Goal: Task Accomplishment & Management: Manage account settings

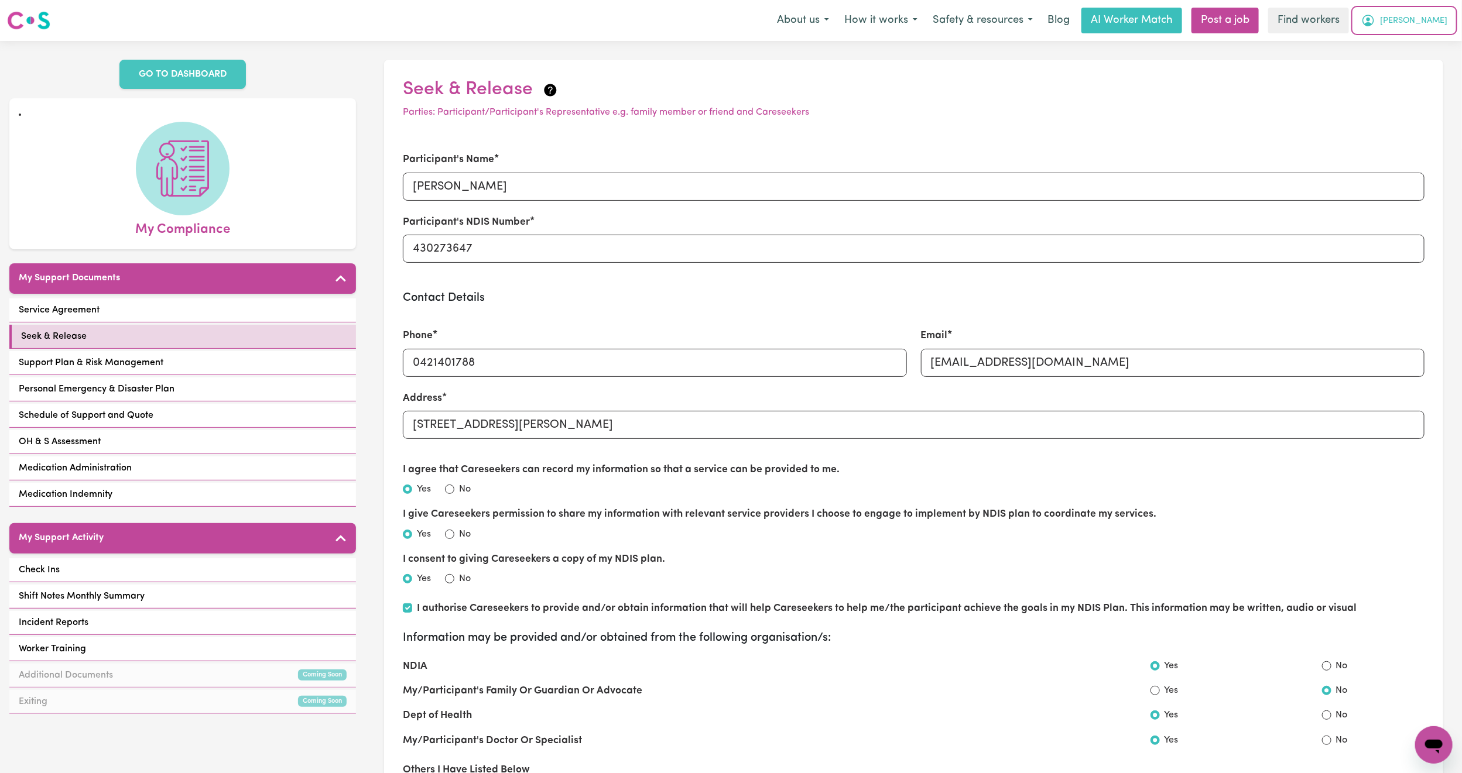
click at [1422, 15] on span "[PERSON_NAME]" at bounding box center [1413, 21] width 67 height 13
click at [1396, 69] on link "Logout" at bounding box center [1408, 67] width 92 height 22
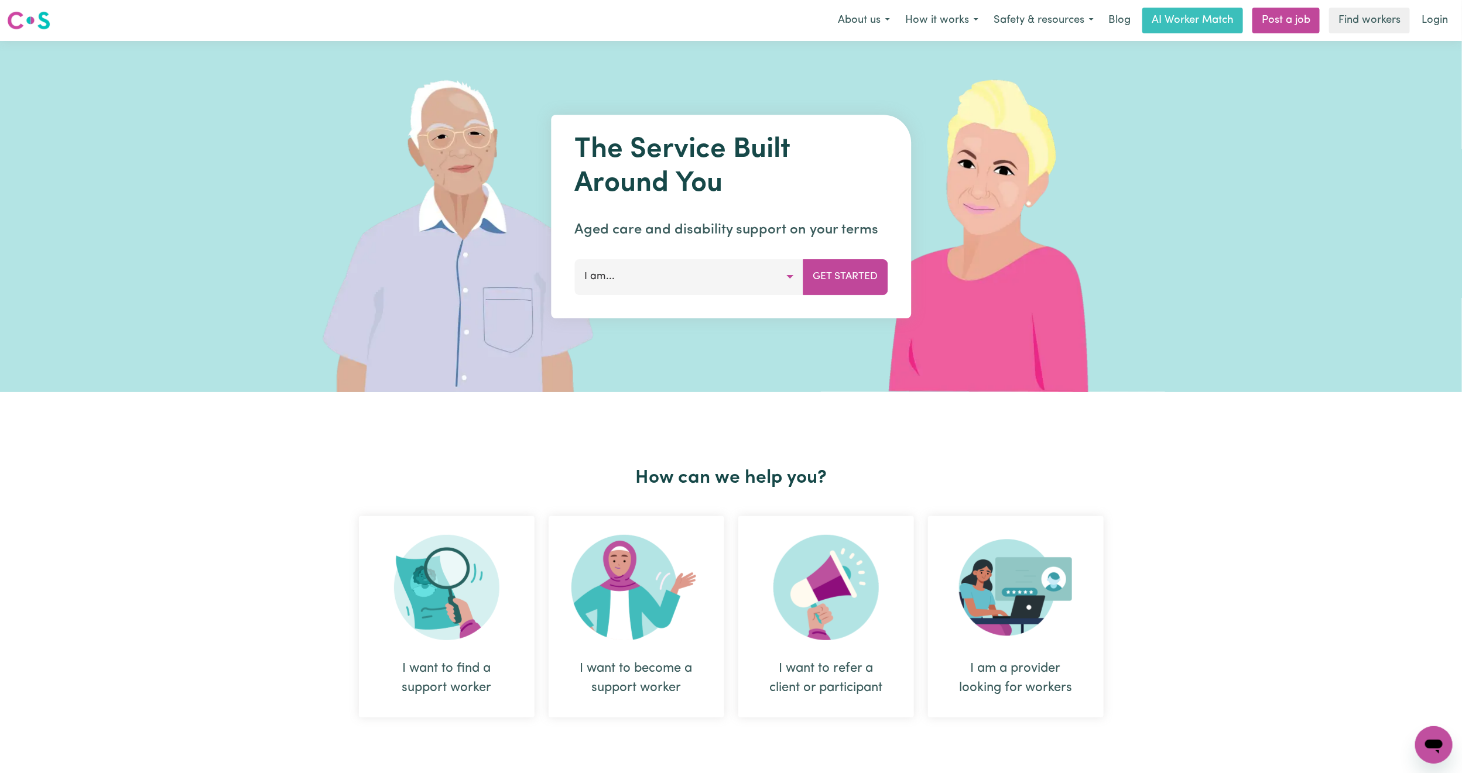
click at [1428, 19] on link "Login" at bounding box center [1434, 21] width 40 height 26
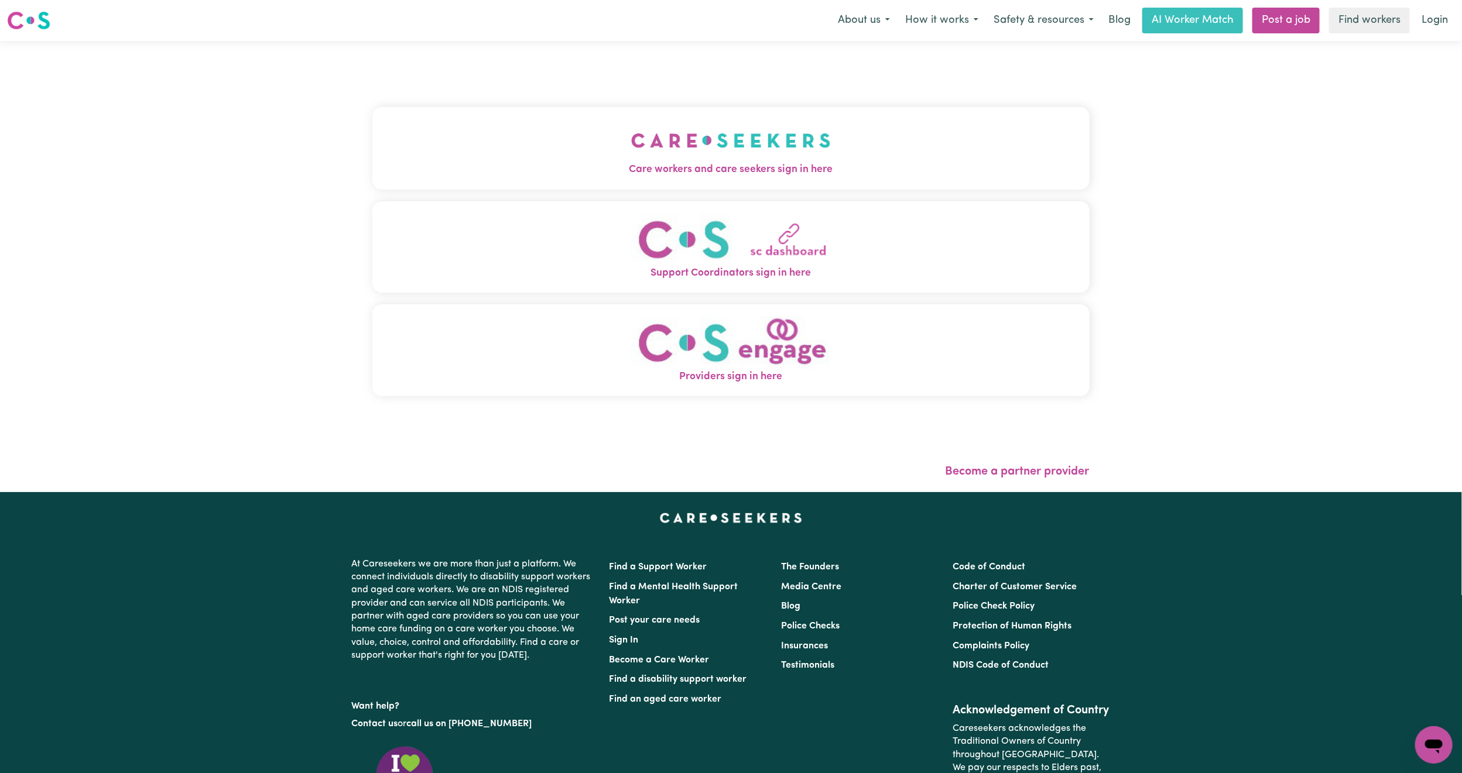
click at [731, 127] on img "Care workers and care seekers sign in here" at bounding box center [731, 140] width 200 height 43
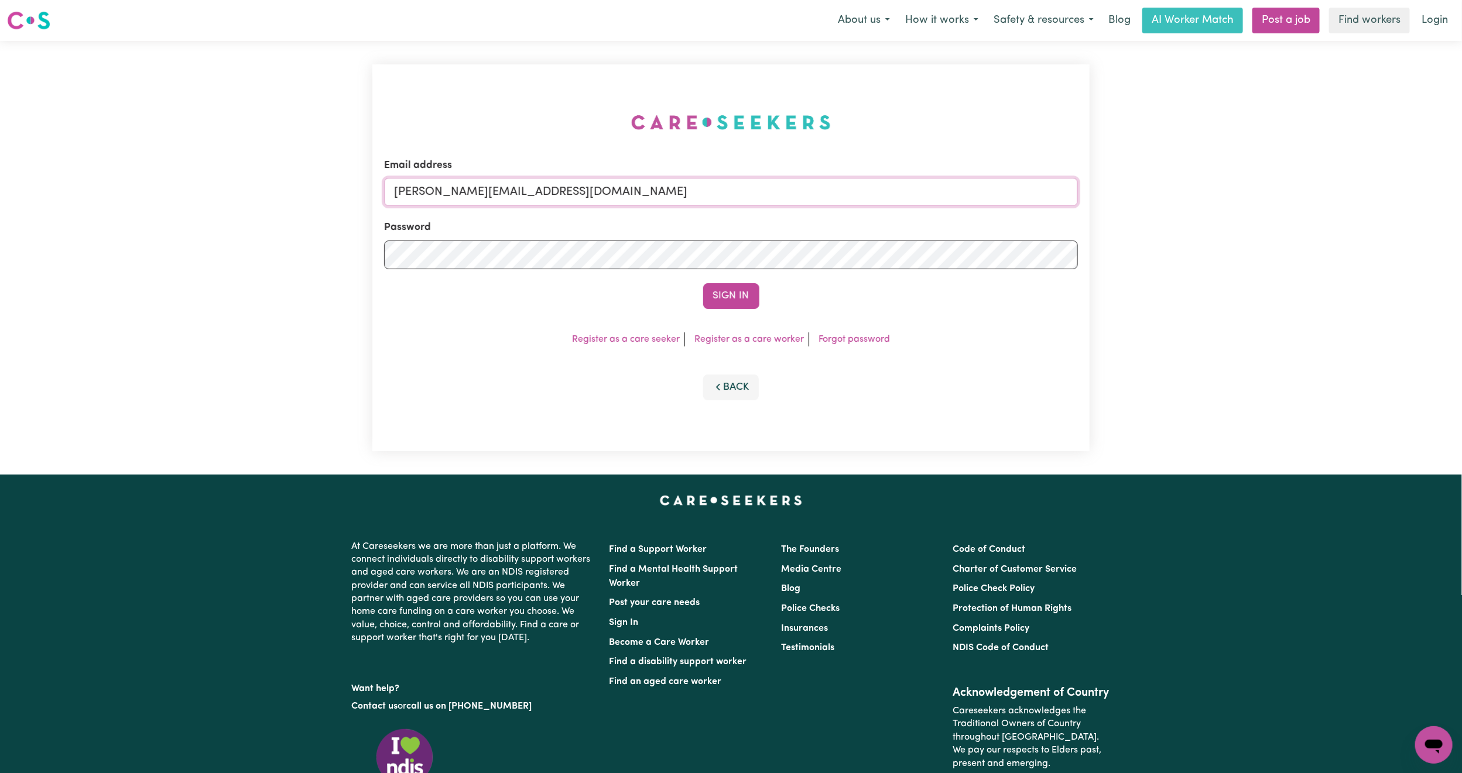
click at [611, 194] on input "mikayla+engage@careseekers.com.au" at bounding box center [731, 192] width 694 height 28
drag, startPoint x: 453, startPoint y: 190, endPoint x: 814, endPoint y: 183, distance: 360.7
click at [814, 183] on input "superuser~mikayla@careseekers.com.au" at bounding box center [731, 192] width 694 height 28
type input "superuser~TrentCLASS@careseekers.com.au"
click at [703, 283] on button "Sign In" at bounding box center [731, 296] width 56 height 26
